Goal: Download file/media

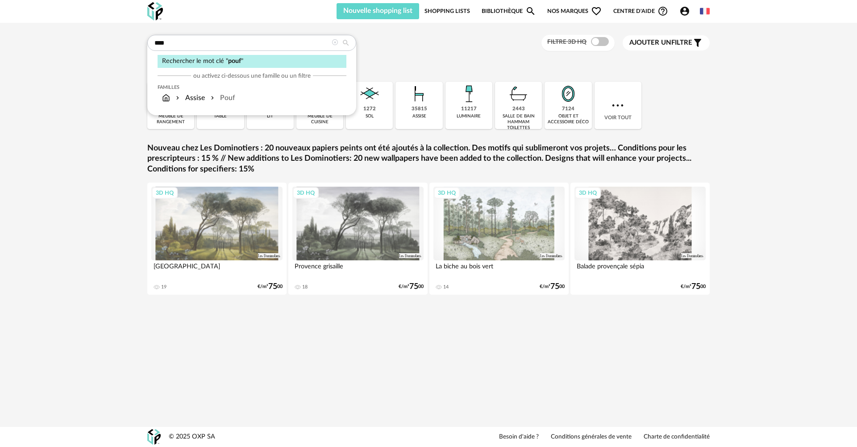
type input "****"
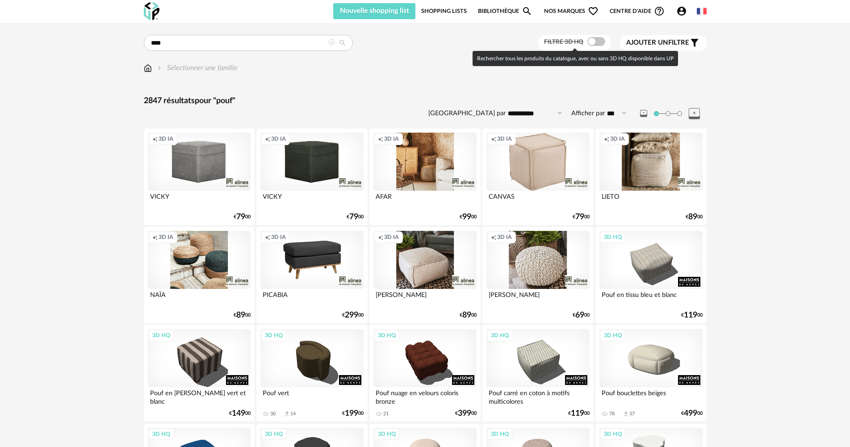
click at [598, 50] on div "Filtre 3D HQ" at bounding box center [575, 43] width 74 height 17
click at [598, 45] on span at bounding box center [596, 41] width 18 height 9
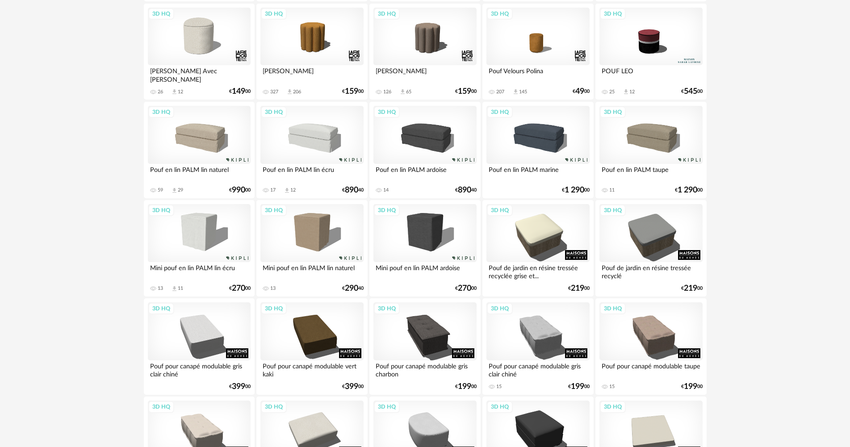
scroll to position [804, 0]
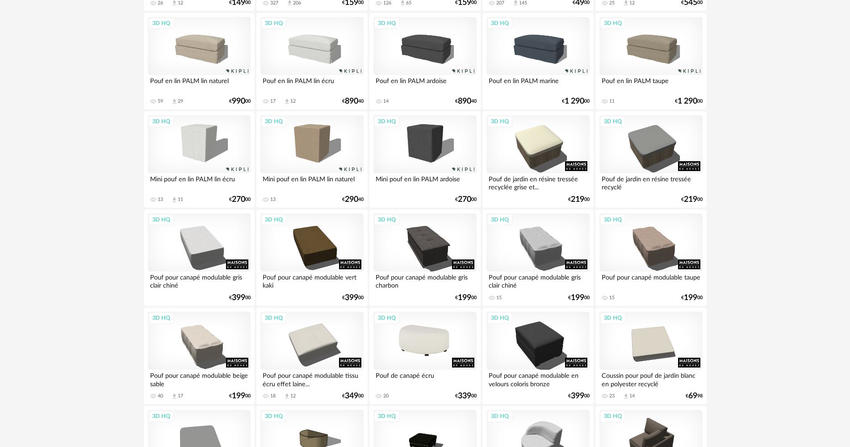
click at [434, 324] on div "3D HQ" at bounding box center [424, 341] width 103 height 58
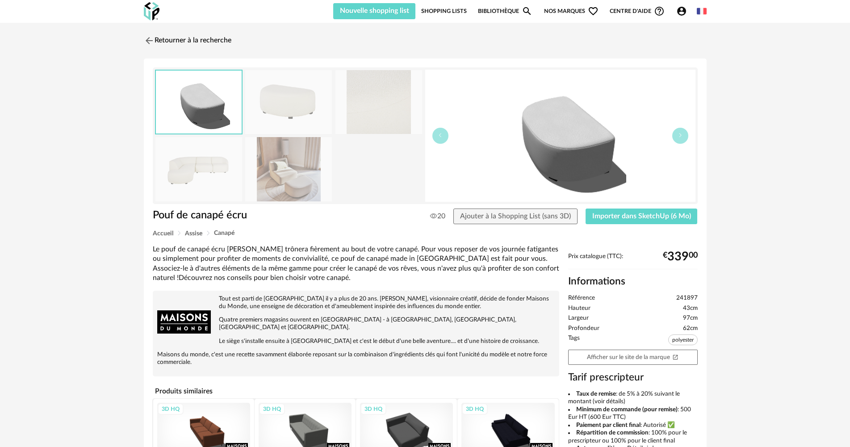
click at [296, 174] on img at bounding box center [288, 169] width 87 height 64
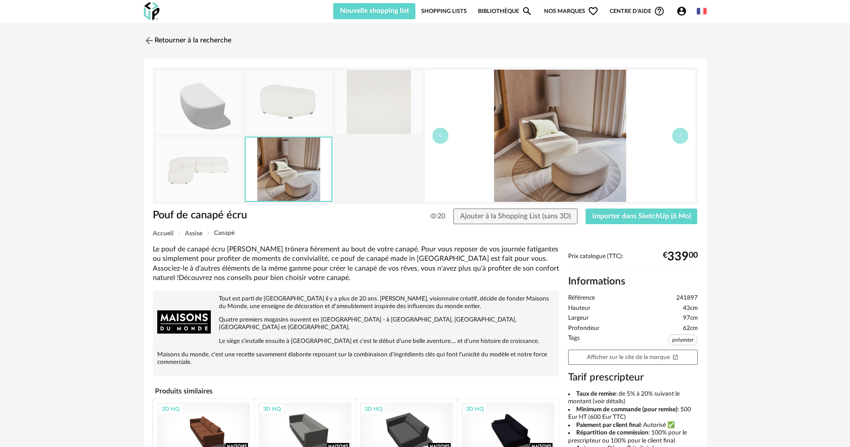
click at [175, 174] on img at bounding box center [198, 169] width 87 height 64
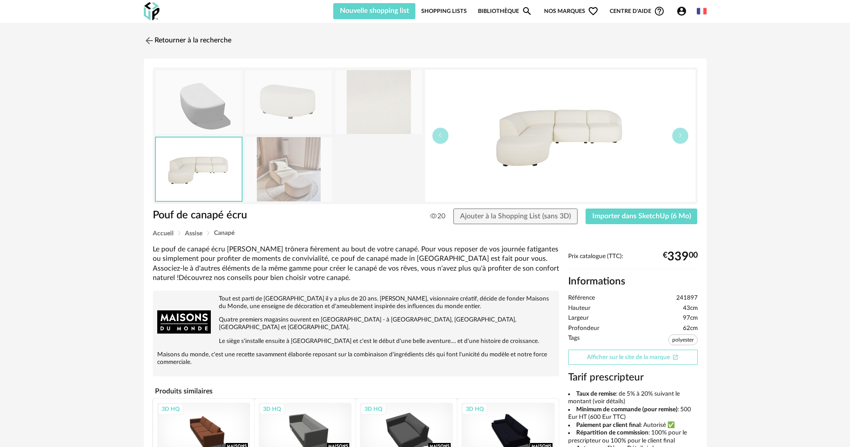
click at [648, 358] on link "Afficher sur le site de la marque Open In New icon" at bounding box center [632, 358] width 129 height 16
click at [615, 212] on button "Importer dans SketchUp (6 Mo)" at bounding box center [641, 217] width 112 height 16
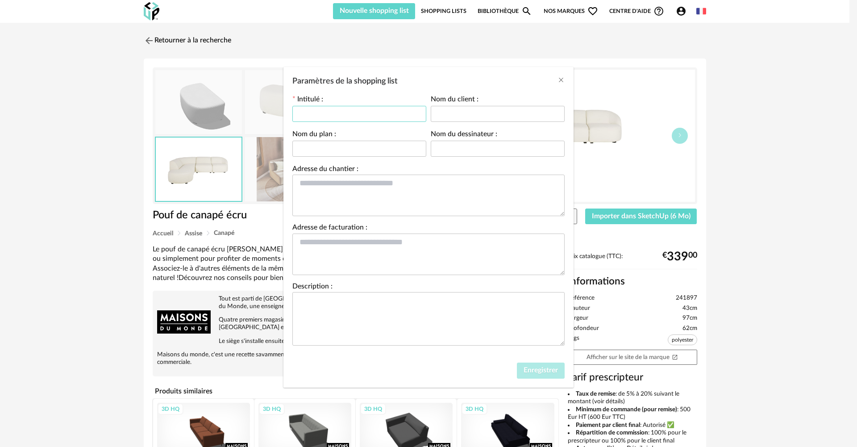
click at [370, 113] on input "Paramètres de la shopping list" at bounding box center [359, 114] width 134 height 16
type input "**********"
click at [544, 367] on span "Enregistrer" at bounding box center [541, 370] width 34 height 7
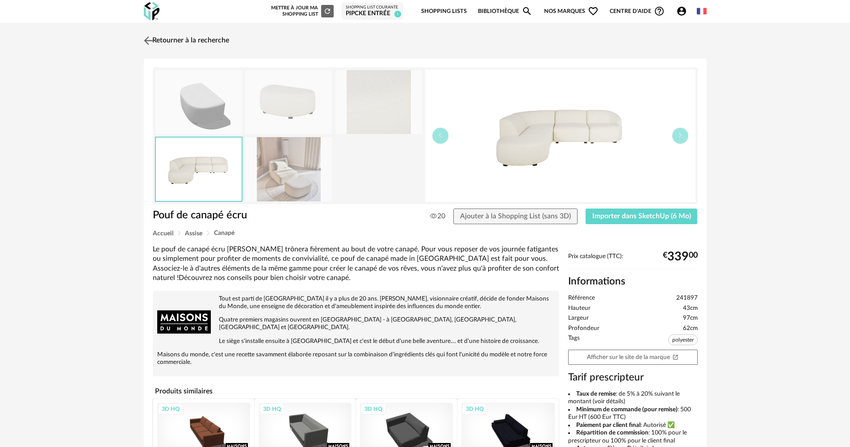
click at [191, 42] on link "Retourner à la recherche" at bounding box center [186, 41] width 88 height 20
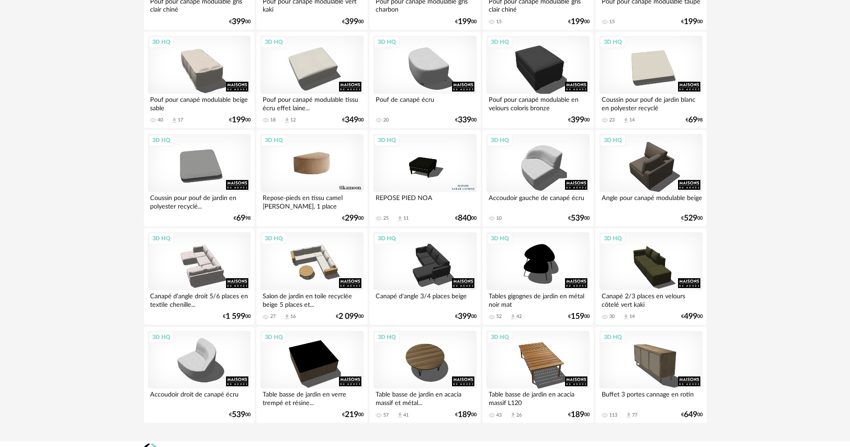
scroll to position [1094, 0]
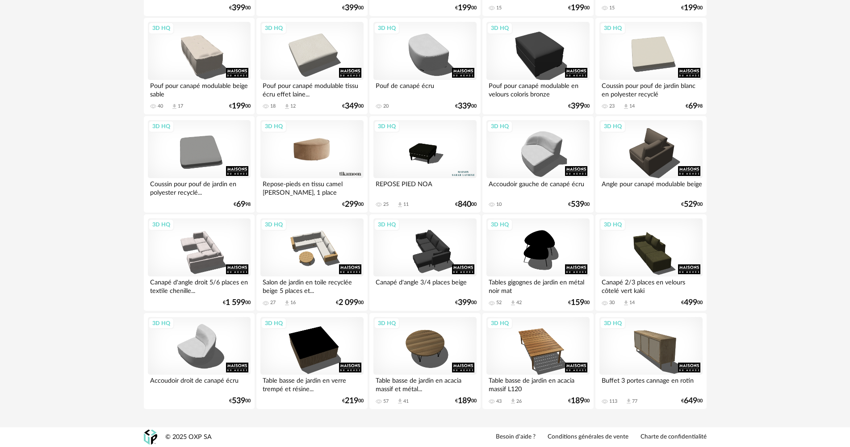
click at [323, 155] on div "3D HQ" at bounding box center [311, 149] width 103 height 58
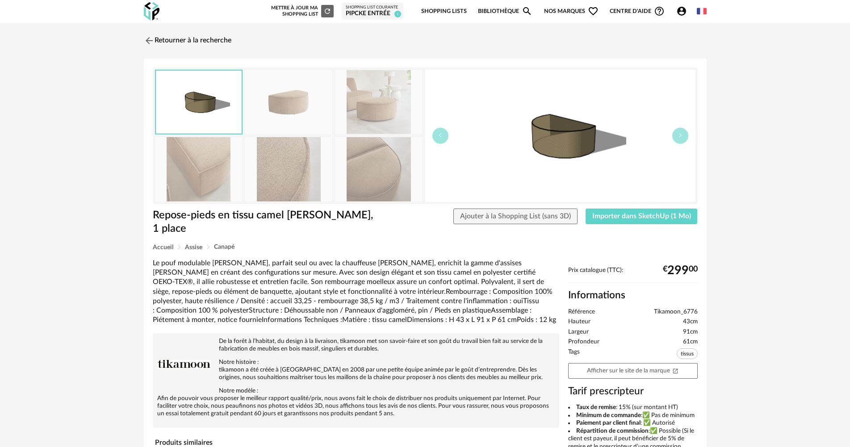
click at [668, 228] on div "Repose-pieds en tissu camel Dario, 1 place Ajouter à la Shopping List (sans 3D)…" at bounding box center [425, 226] width 554 height 35
click at [629, 221] on button "Importer dans SketchUp (1 Mo)" at bounding box center [641, 217] width 112 height 16
click at [184, 40] on link "Retourner à la recherche" at bounding box center [186, 41] width 88 height 20
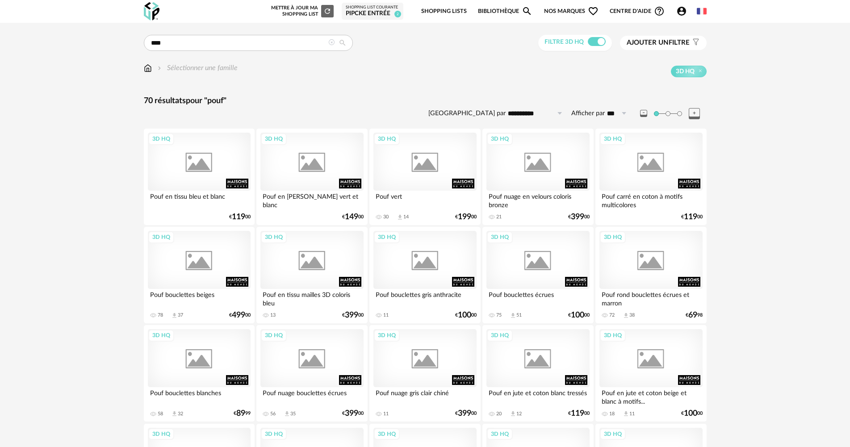
scroll to position [1094, 0]
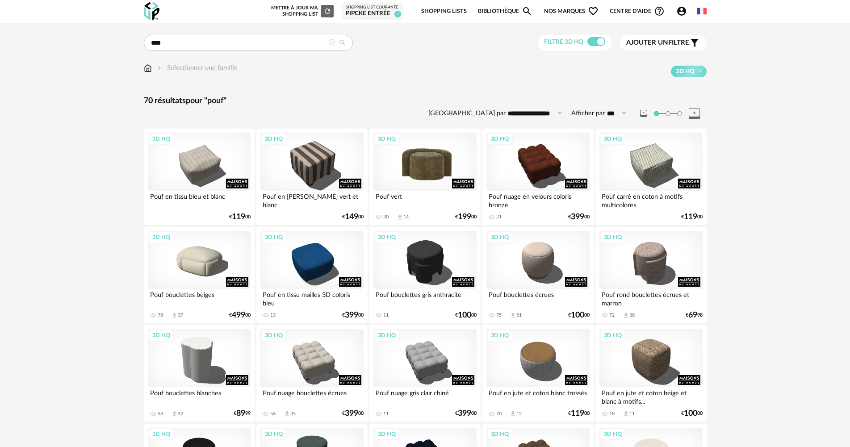
click at [439, 171] on div "3D HQ" at bounding box center [424, 162] width 103 height 58
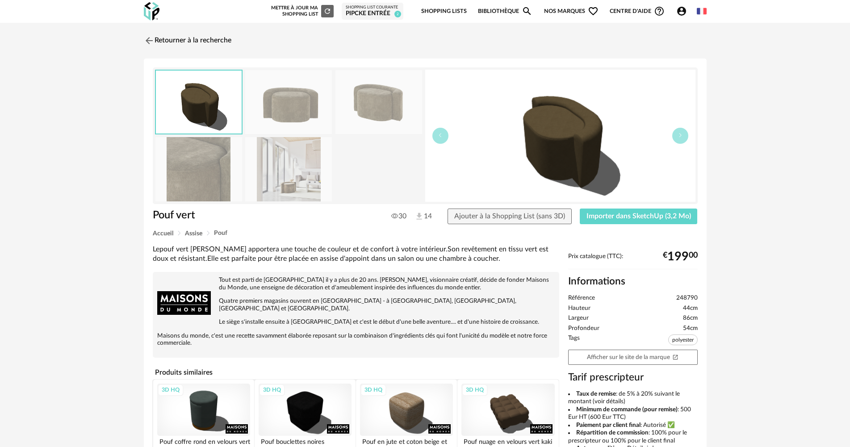
click at [306, 163] on img at bounding box center [288, 169] width 87 height 64
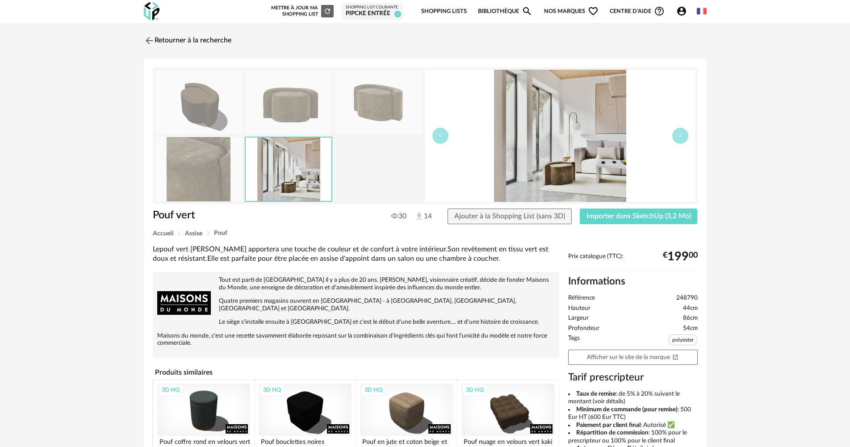
click at [167, 168] on img at bounding box center [198, 169] width 87 height 64
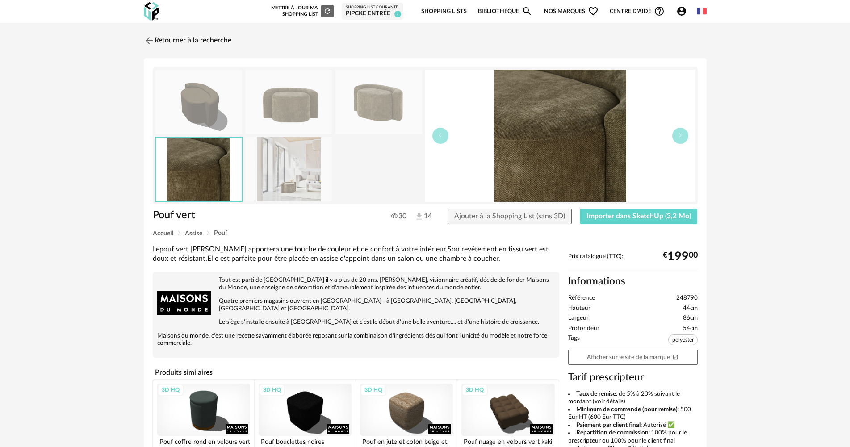
click at [174, 107] on img at bounding box center [198, 102] width 87 height 64
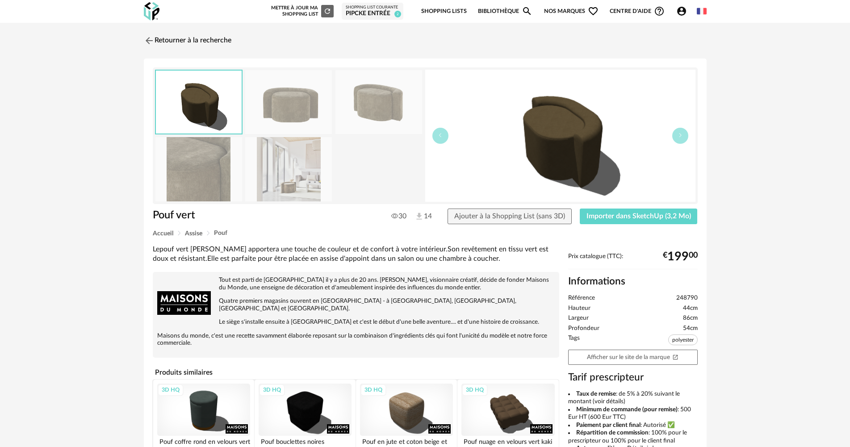
click at [312, 109] on img at bounding box center [288, 102] width 87 height 64
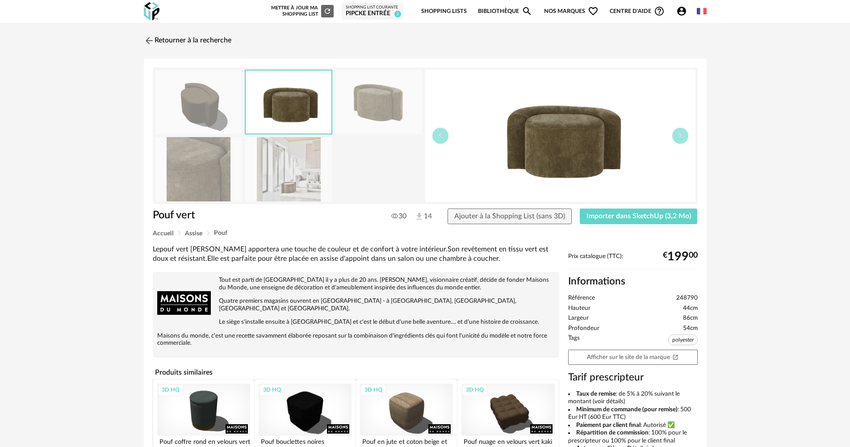
click at [686, 225] on div "Pouf vert 30 14 Ajouter à la Shopping List (sans 3D) Importer dans SketchUp (3,…" at bounding box center [425, 220] width 554 height 22
click at [686, 215] on span "Importer dans SketchUp (3,2 Mo)" at bounding box center [638, 216] width 104 height 7
click at [200, 39] on link "Retourner à la recherche" at bounding box center [186, 41] width 88 height 20
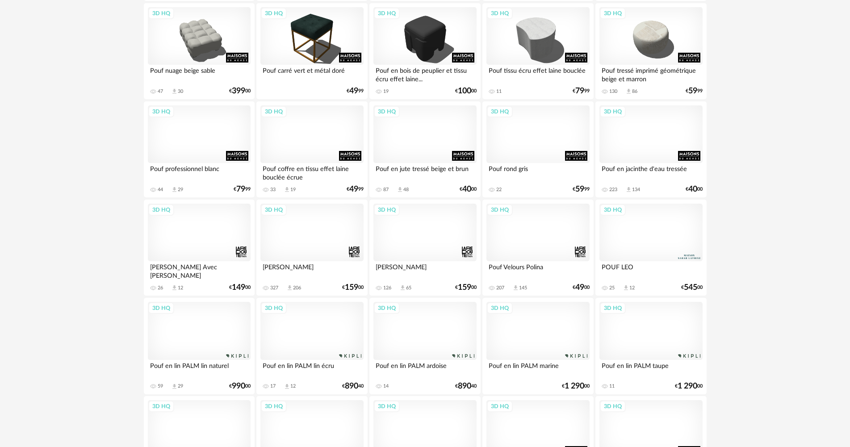
scroll to position [424, 0]
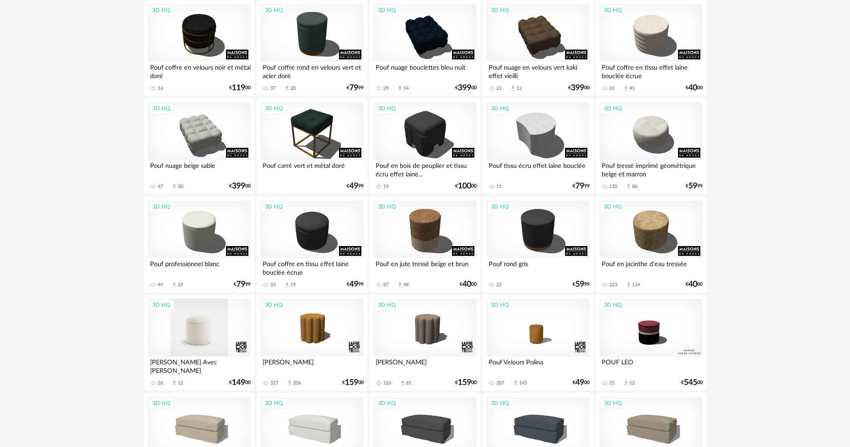
click at [188, 322] on div "3D HQ" at bounding box center [199, 328] width 103 height 58
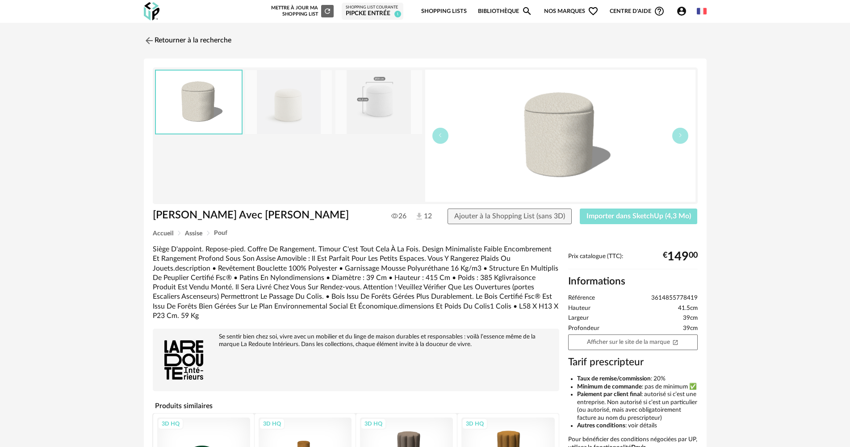
click at [603, 212] on button "Importer dans SketchUp (4,3 Mo)" at bounding box center [639, 217] width 118 height 16
